Goal: Information Seeking & Learning: Learn about a topic

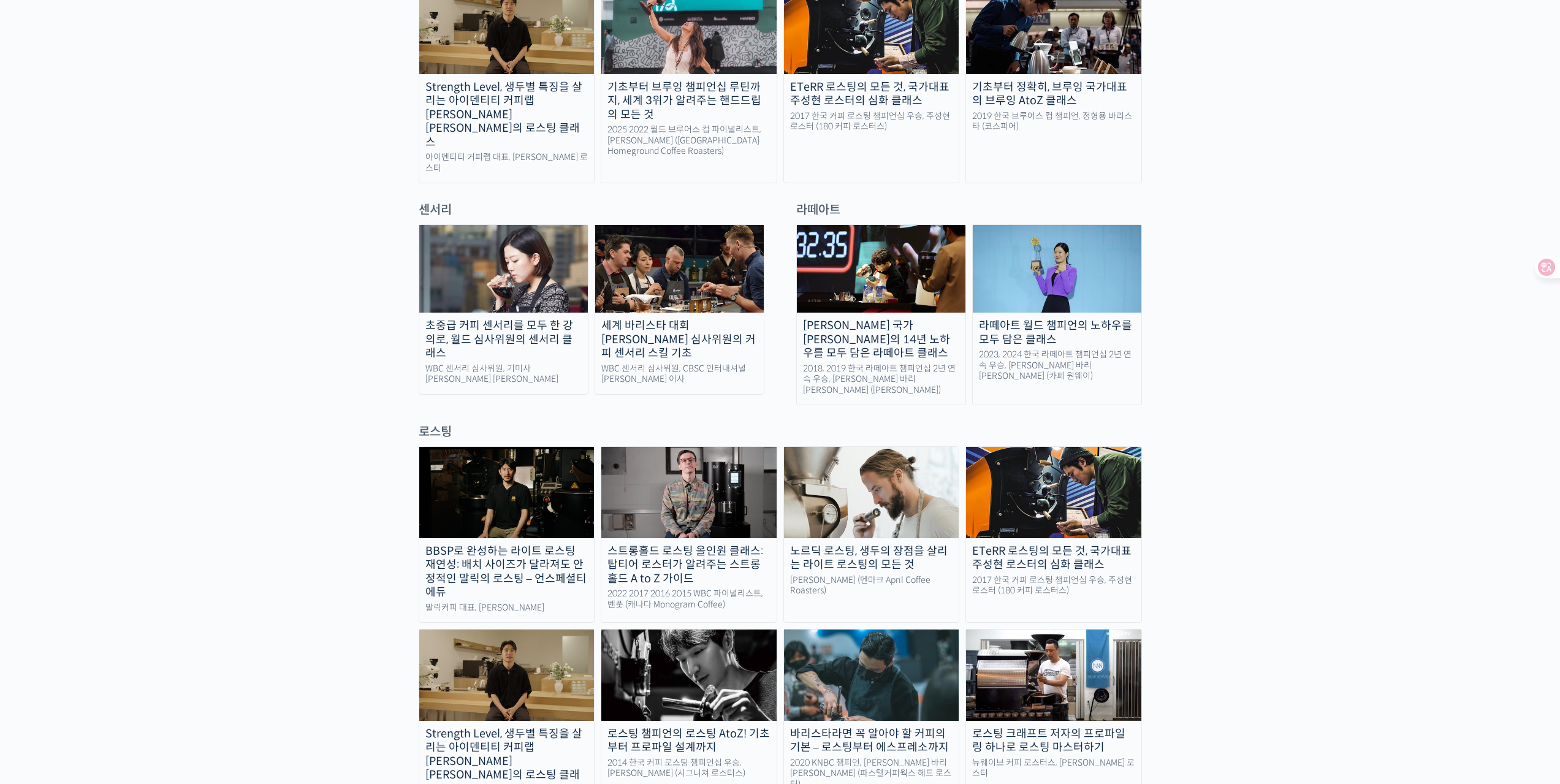
scroll to position [919, 0]
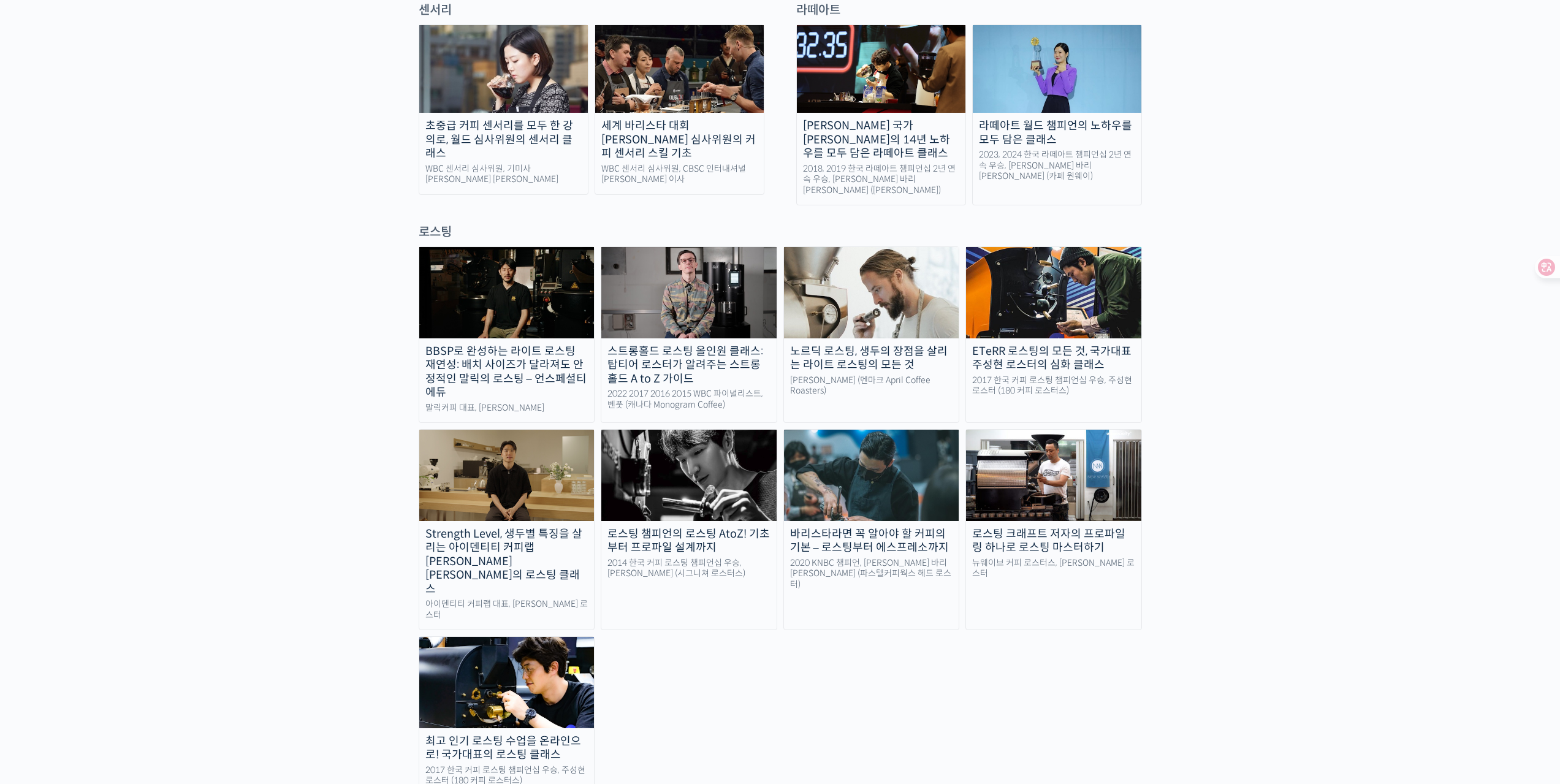
click at [489, 637] on img at bounding box center [507, 682] width 176 height 91
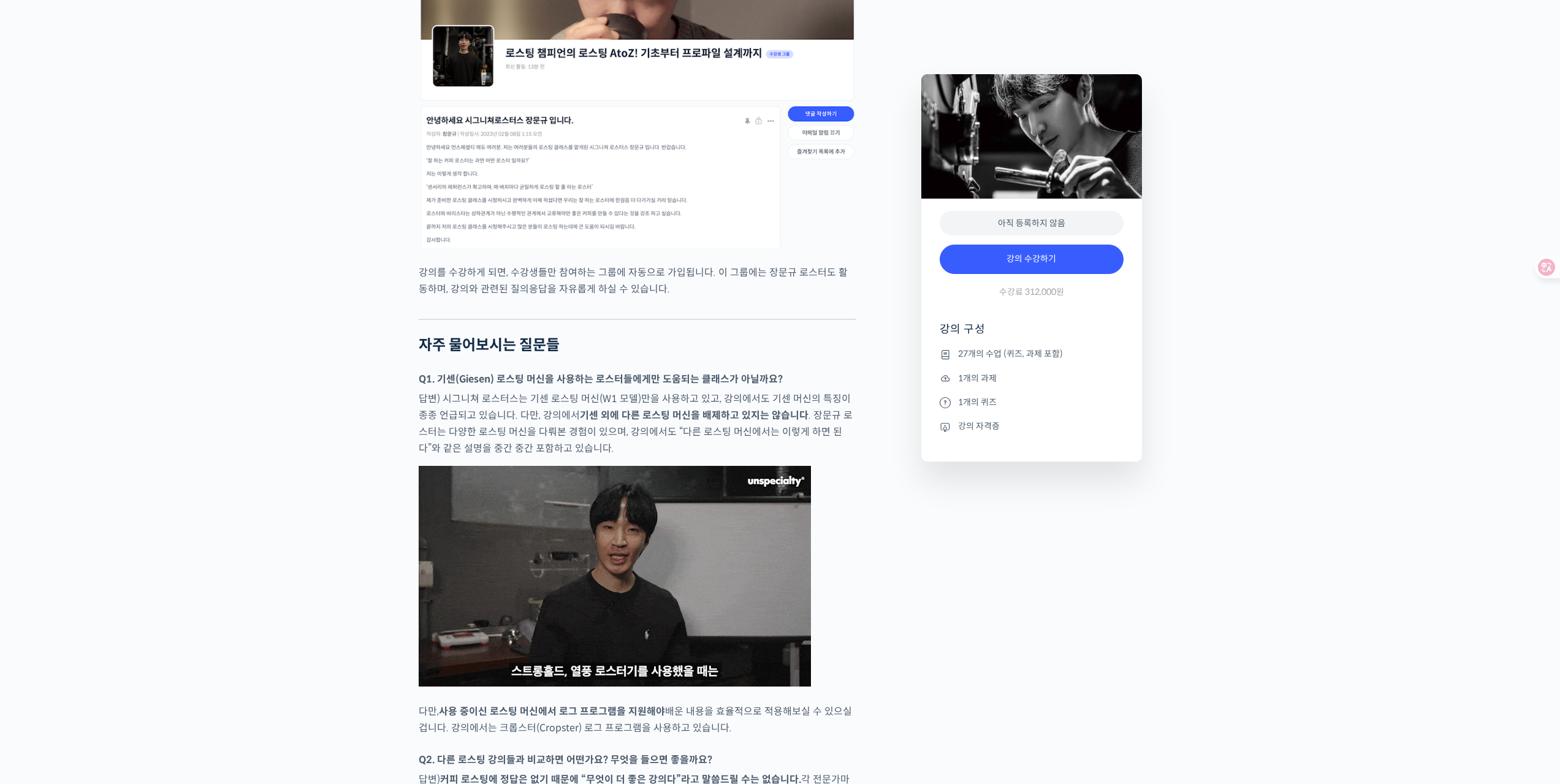
scroll to position [4904, 0]
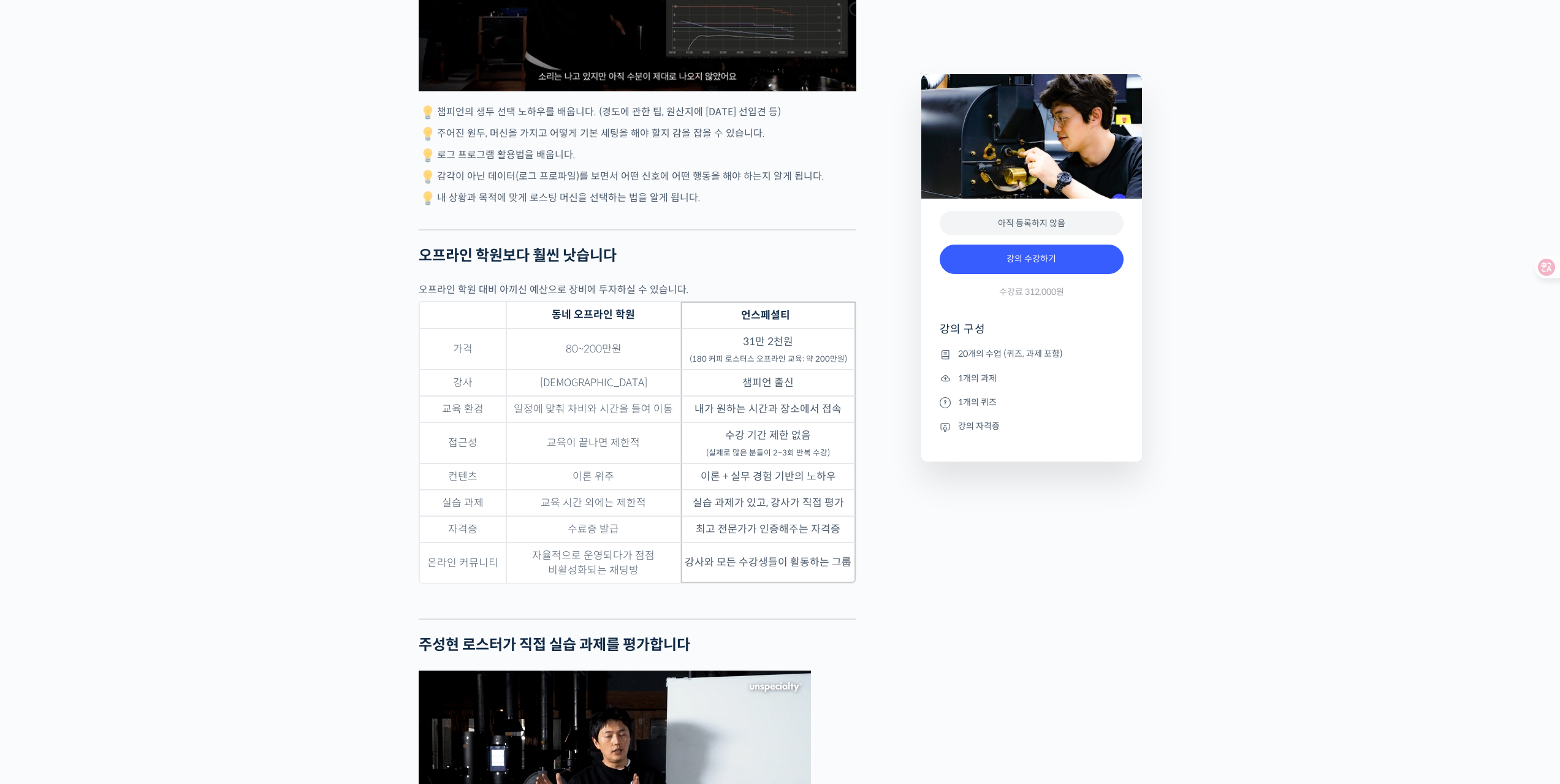
scroll to position [2820, 0]
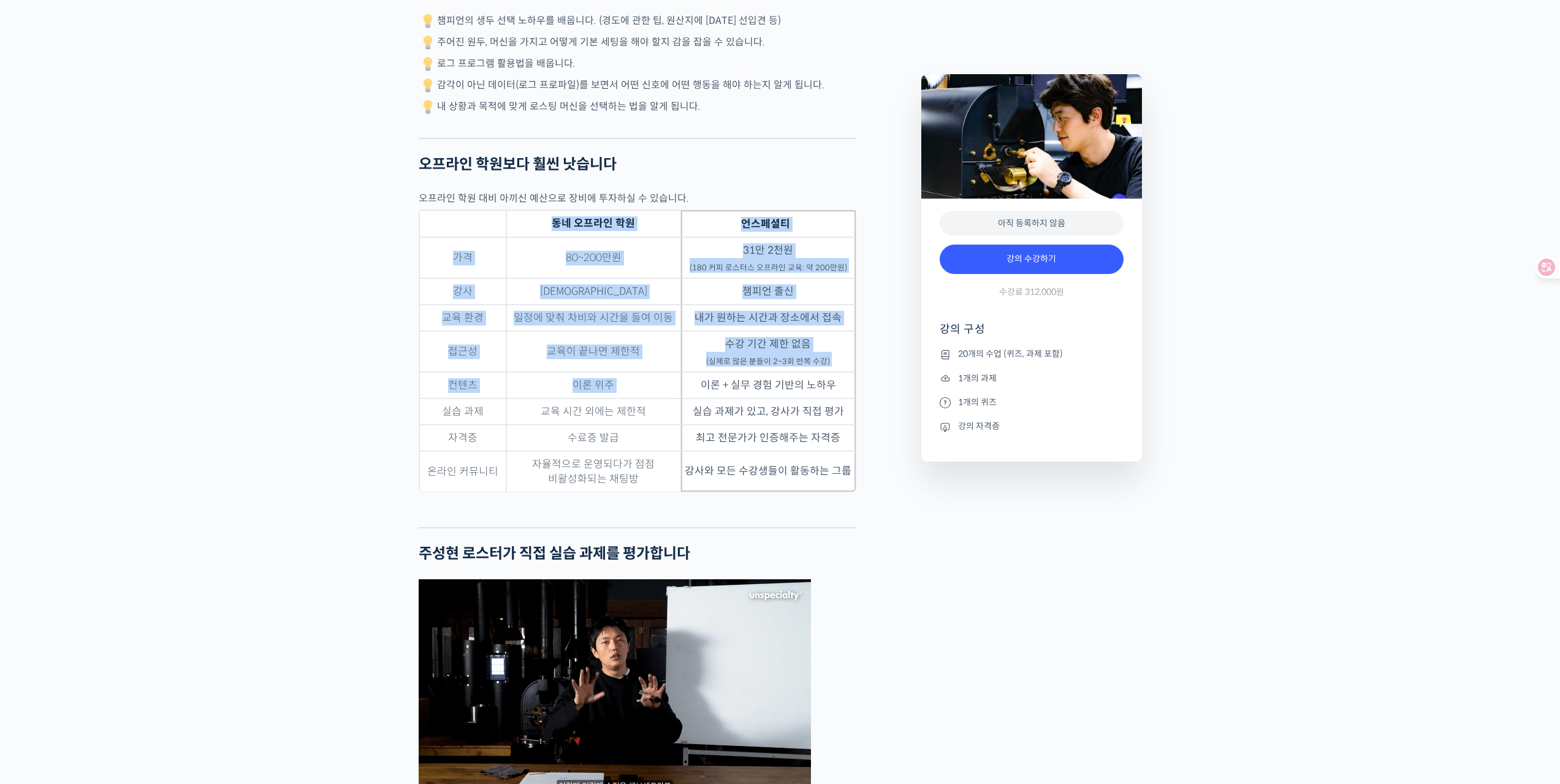
drag, startPoint x: 704, startPoint y: 436, endPoint x: 862, endPoint y: 463, distance: 160.3
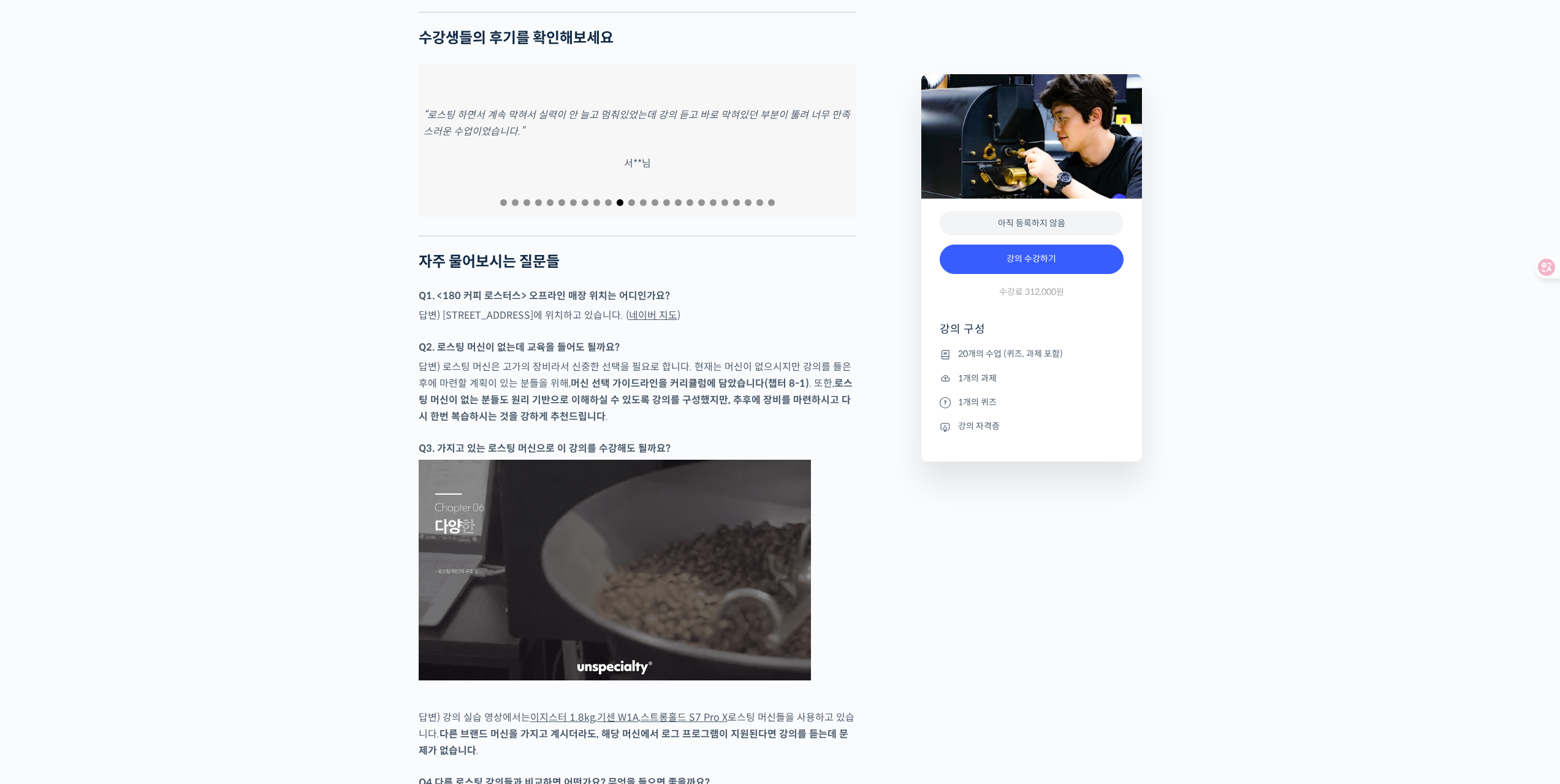
scroll to position [4904, 0]
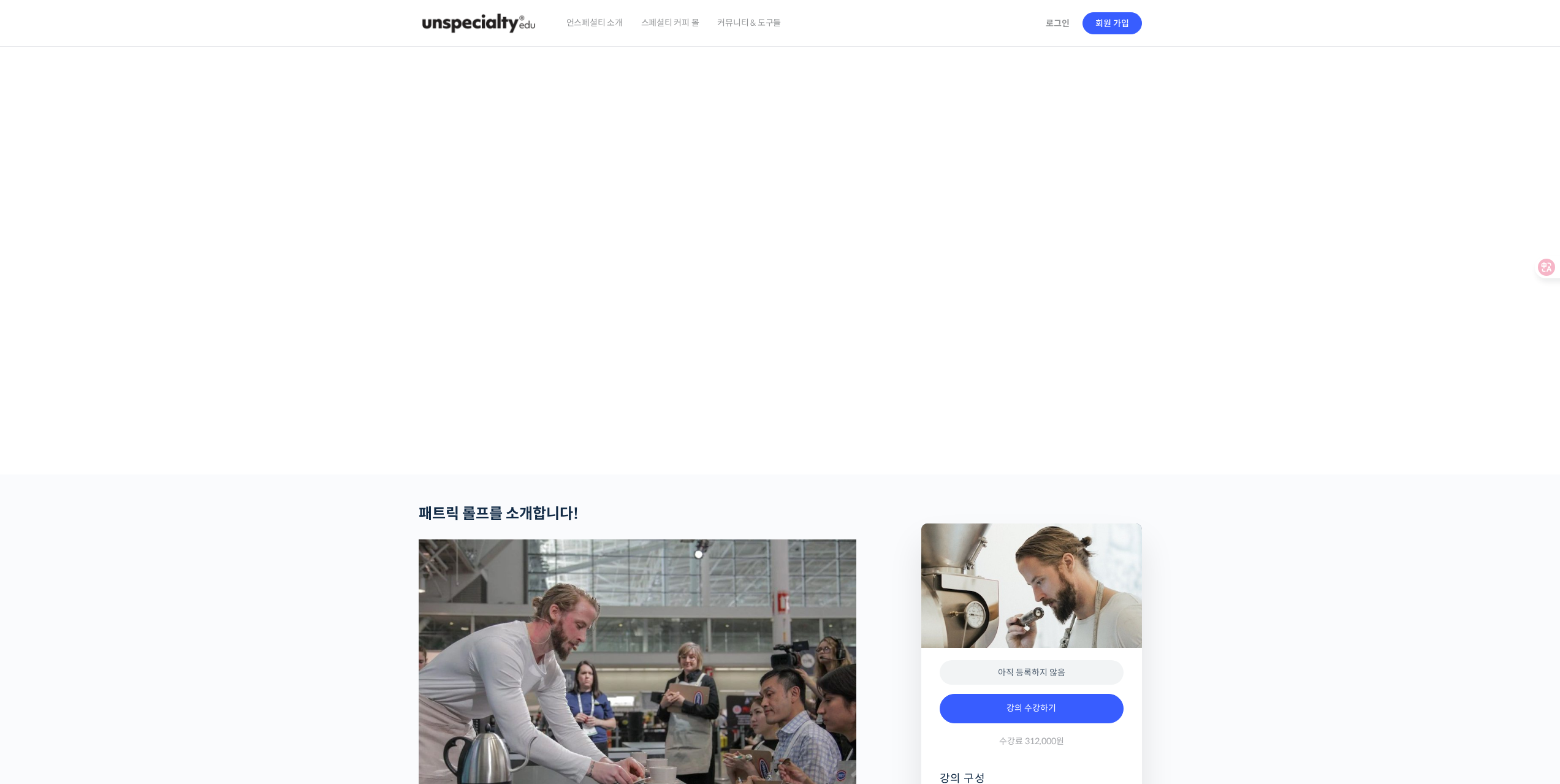
click at [1247, 298] on section at bounding box center [780, 261] width 1560 height 428
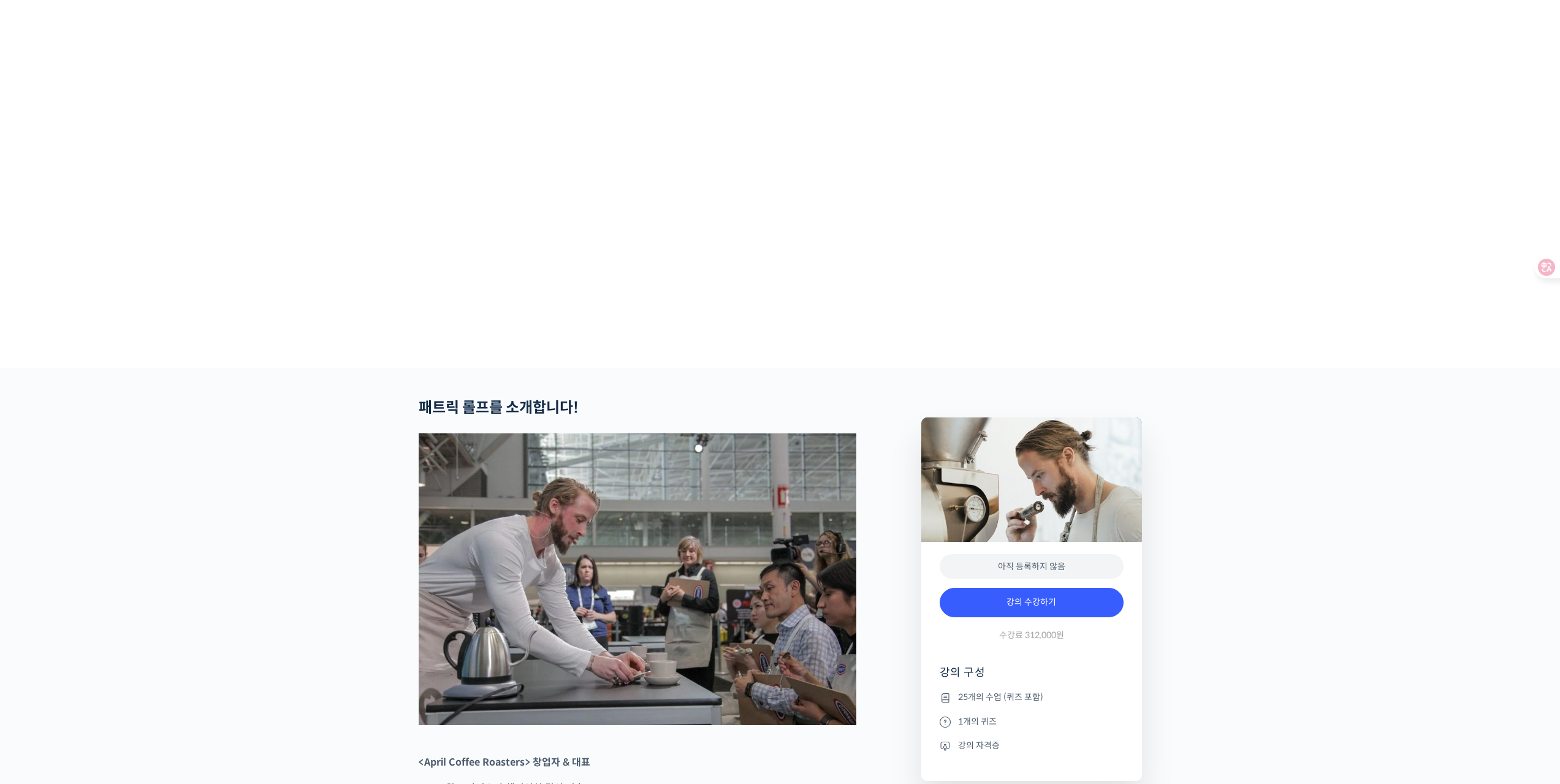
scroll to position [61, 0]
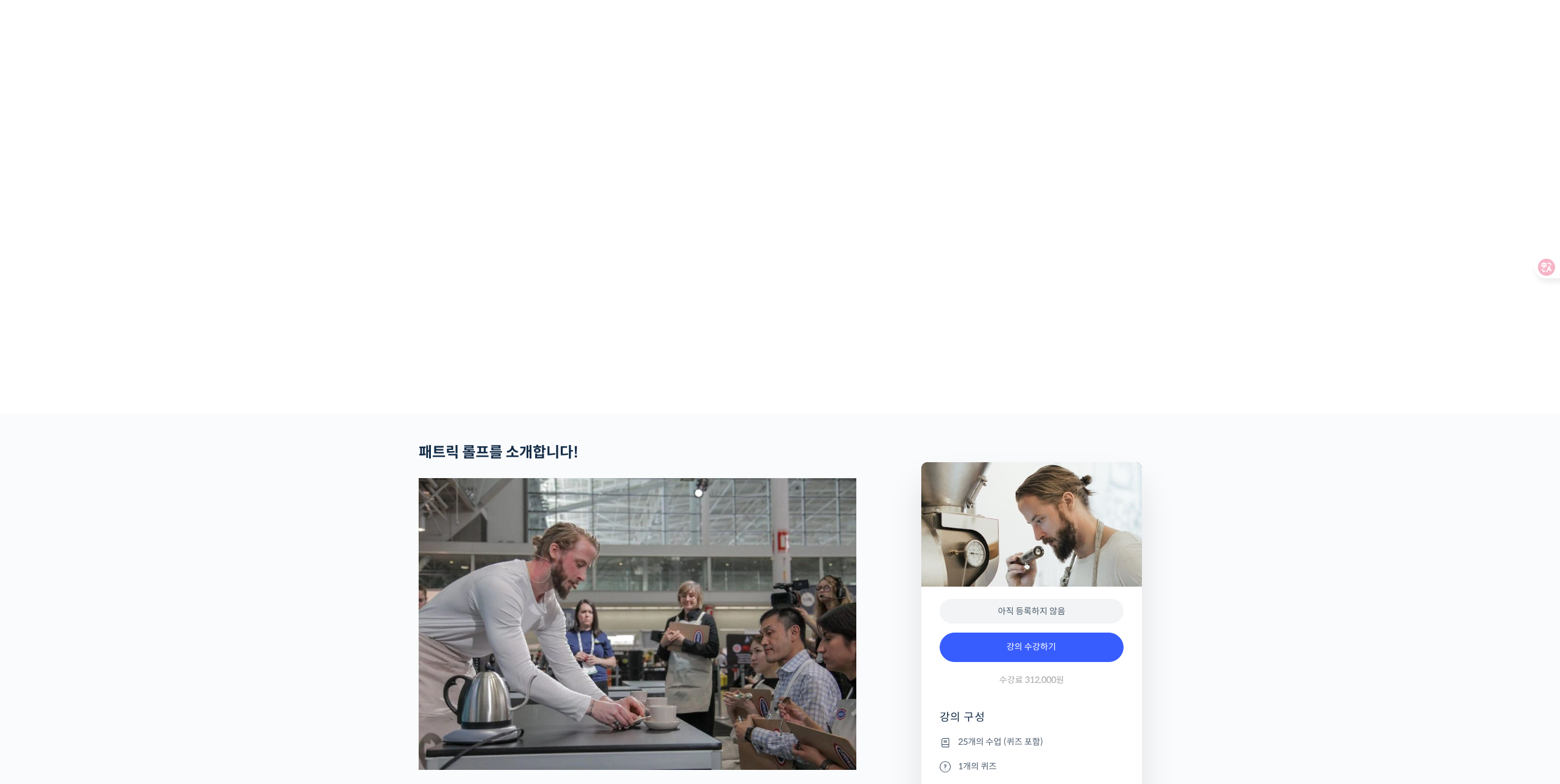
click at [1231, 343] on section at bounding box center [780, 200] width 1560 height 428
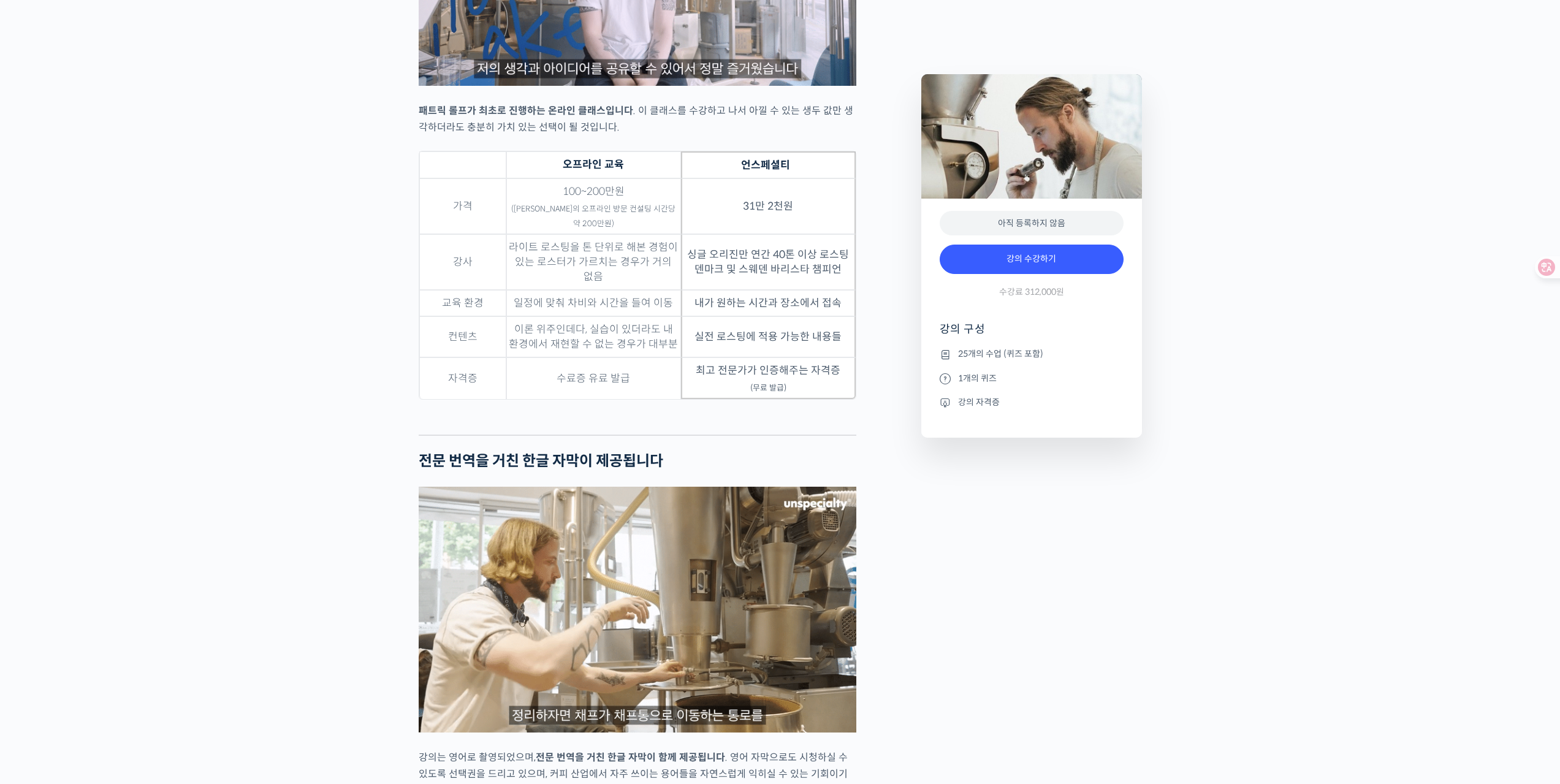
scroll to position [3494, 0]
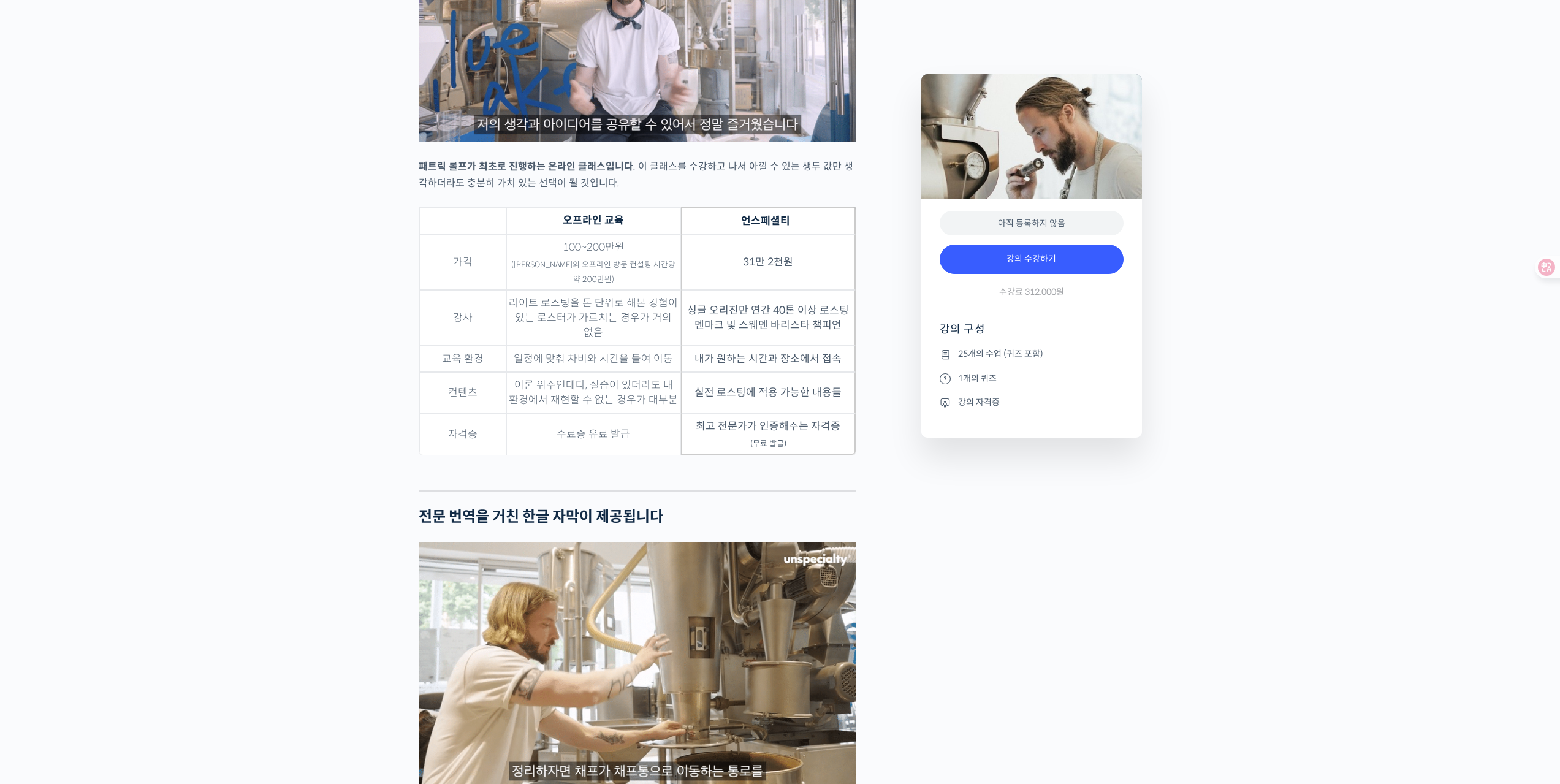
click at [1256, 416] on div "노르딕 로스팅, 생두의 장점을 살리는 라이트 로스팅의 모든 것 강의 상세 내용 확인하기 패트릭 롤프를 소개합니다! <April Coffee R…" at bounding box center [780, 773] width 1560 height 7525
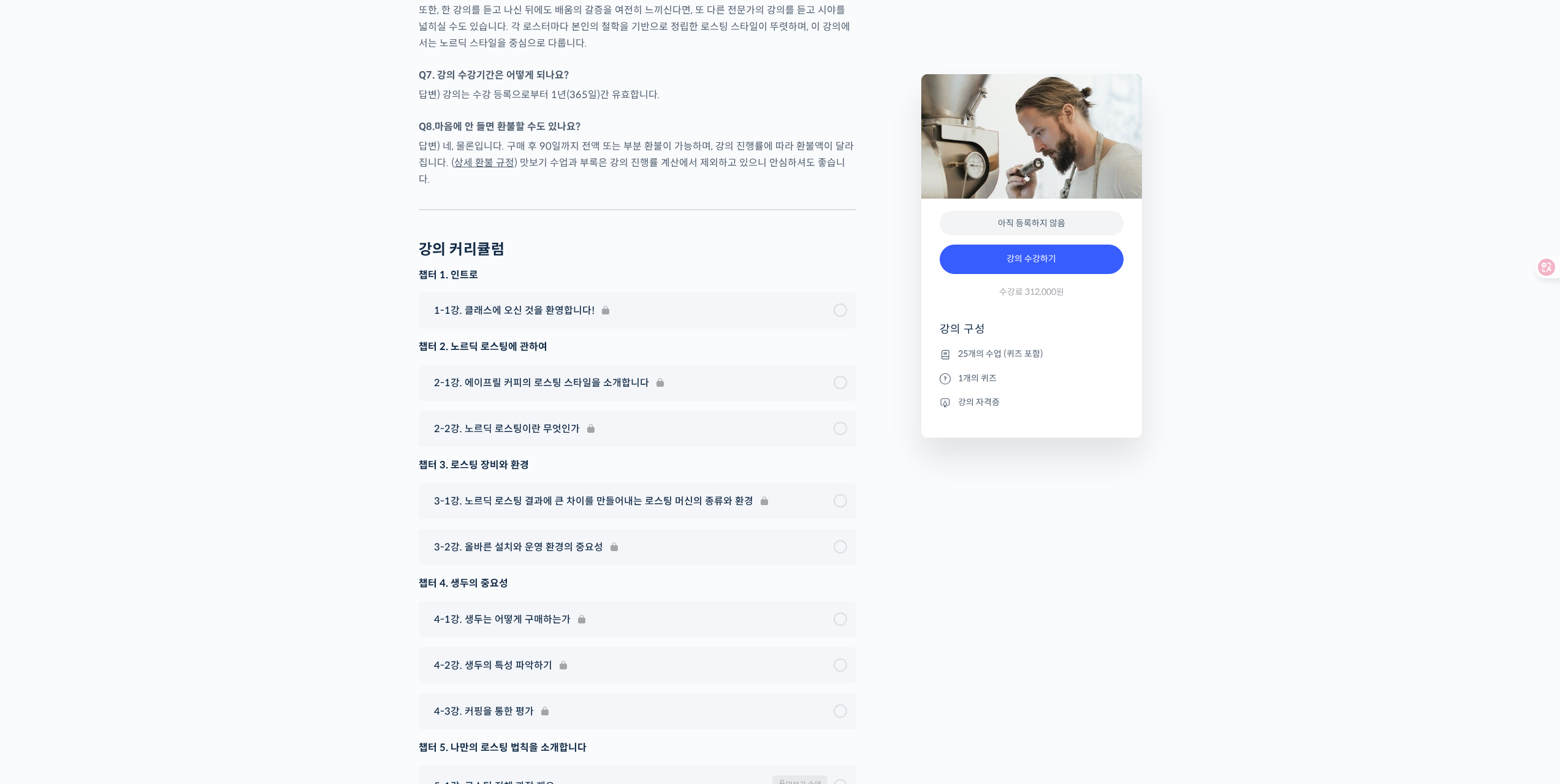
scroll to position [6314, 0]
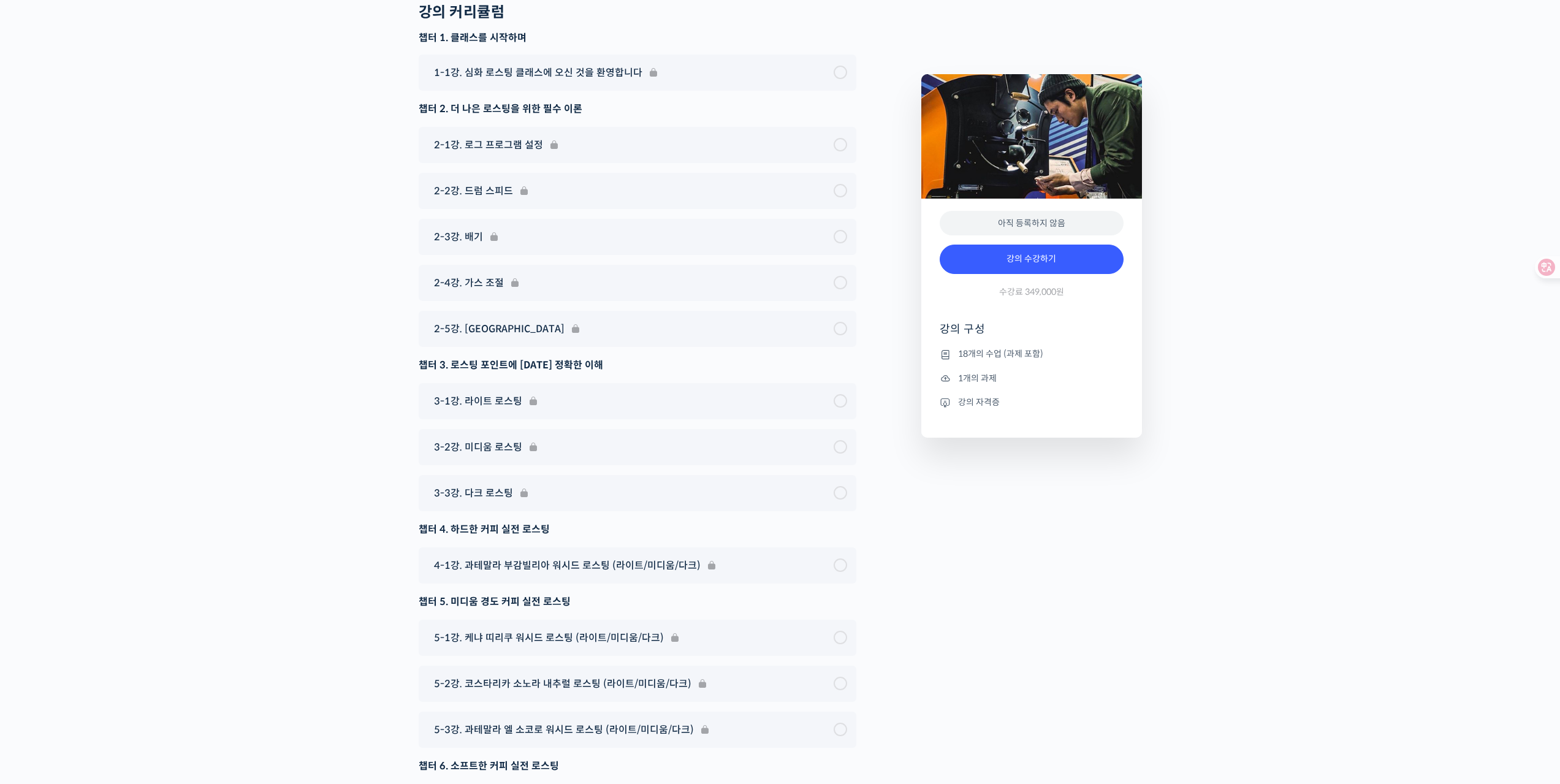
scroll to position [6416, 0]
